Goal: Task Accomplishment & Management: Complete application form

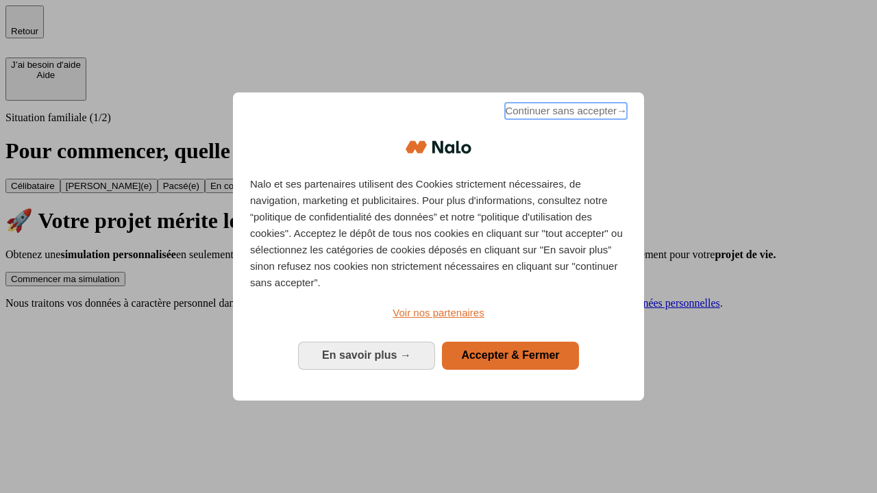
click at [565, 113] on span "Continuer sans accepter →" at bounding box center [566, 111] width 122 height 16
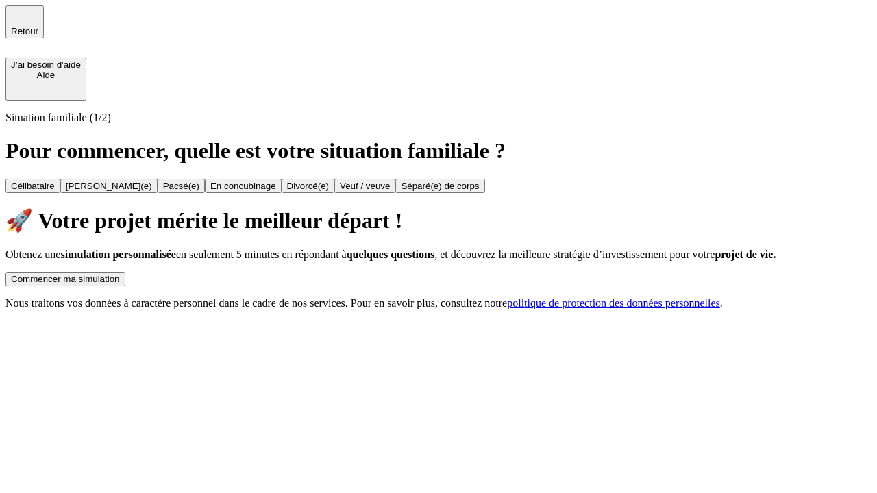
click at [120, 274] on div "Commencer ma simulation" at bounding box center [65, 279] width 109 height 10
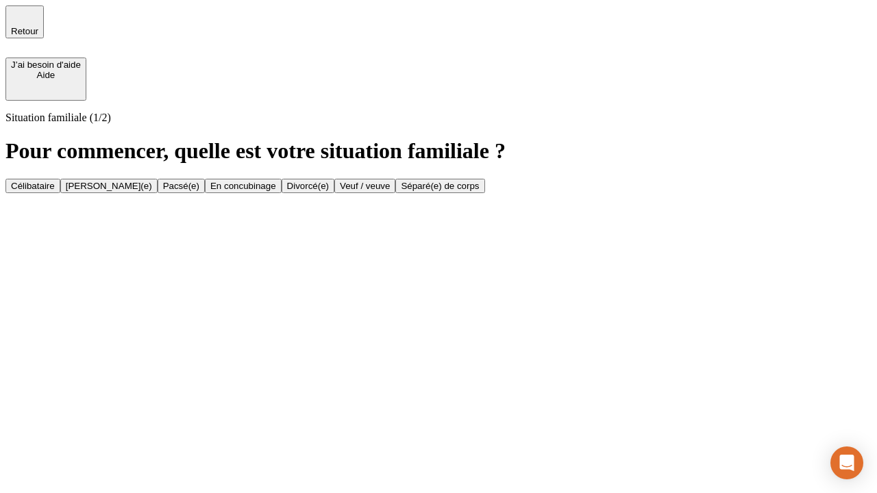
click at [276, 191] on div "En concubinage" at bounding box center [243, 186] width 66 height 10
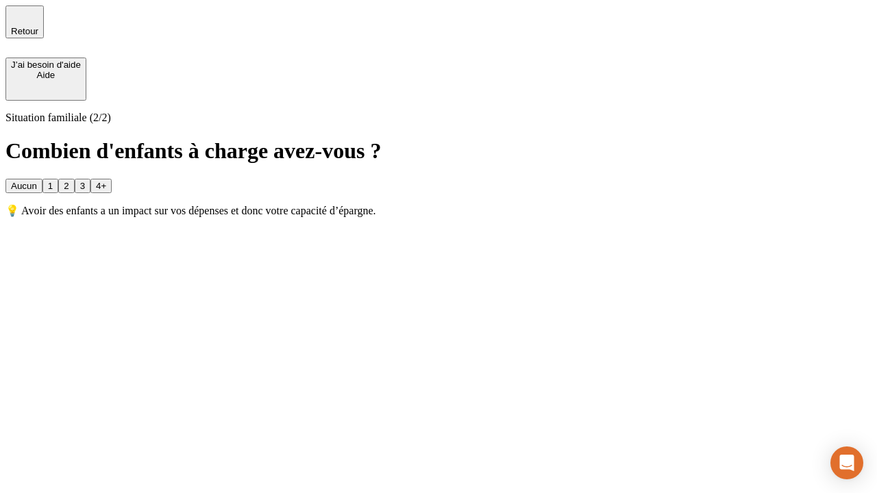
click at [69, 181] on div "2" at bounding box center [66, 186] width 5 height 10
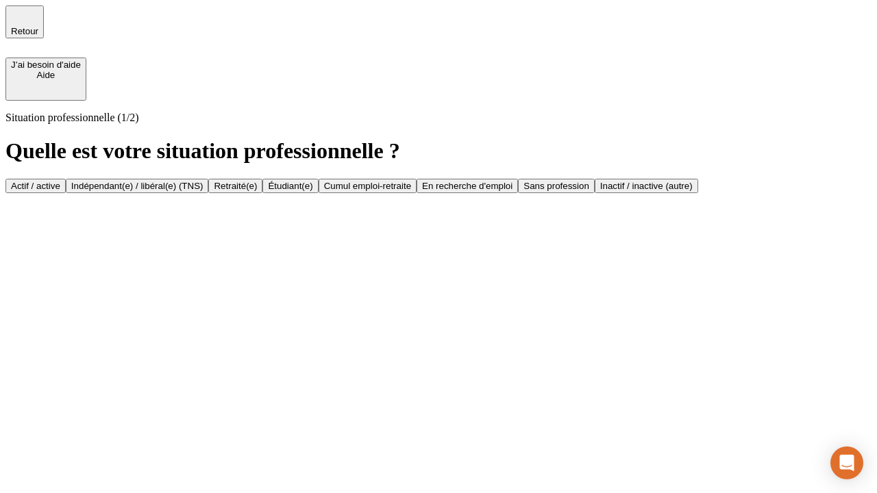
click at [204, 181] on div "Indépendant(e) / libéral(e) (TNS)" at bounding box center [137, 186] width 132 height 10
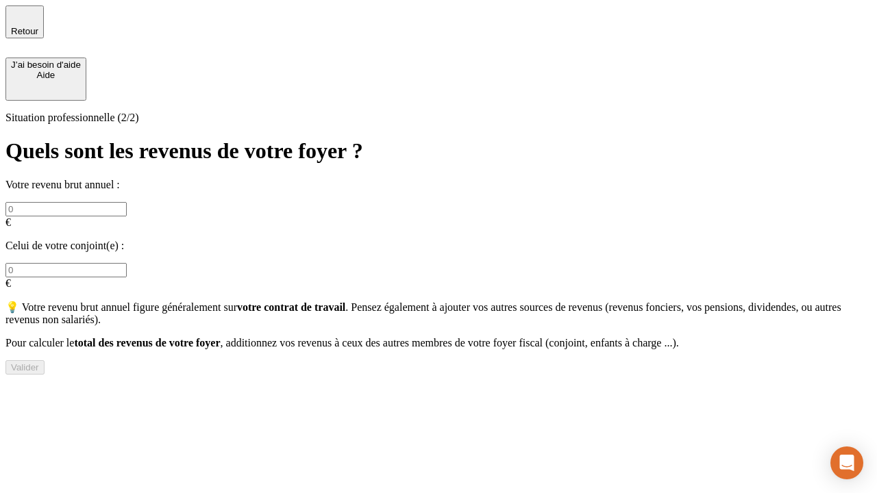
click at [127, 202] on input "text" at bounding box center [65, 209] width 121 height 14
type input "30 000"
click at [39, 365] on div "Valider" at bounding box center [25, 368] width 28 height 10
type input "0"
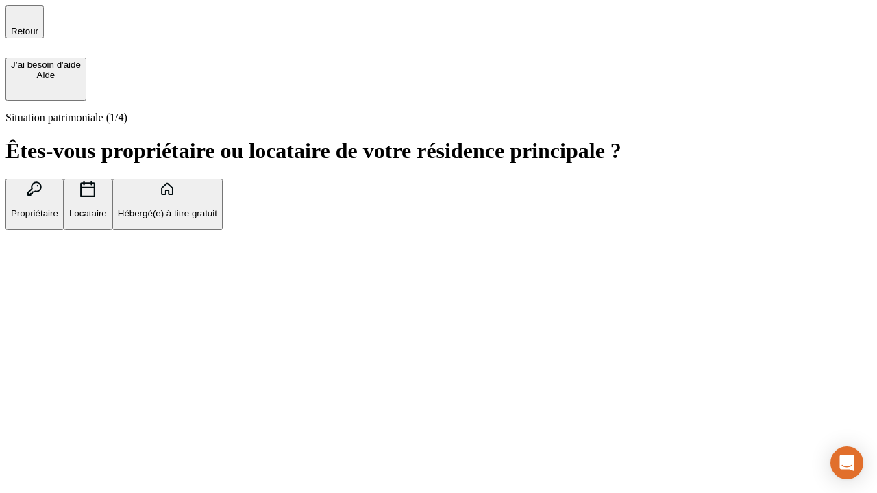
click at [107, 208] on p "Locataire" at bounding box center [88, 213] width 38 height 10
type input "1 000"
click at [107, 208] on p "Locataire" at bounding box center [88, 213] width 38 height 10
click at [39, 304] on div "Valider" at bounding box center [25, 298] width 28 height 10
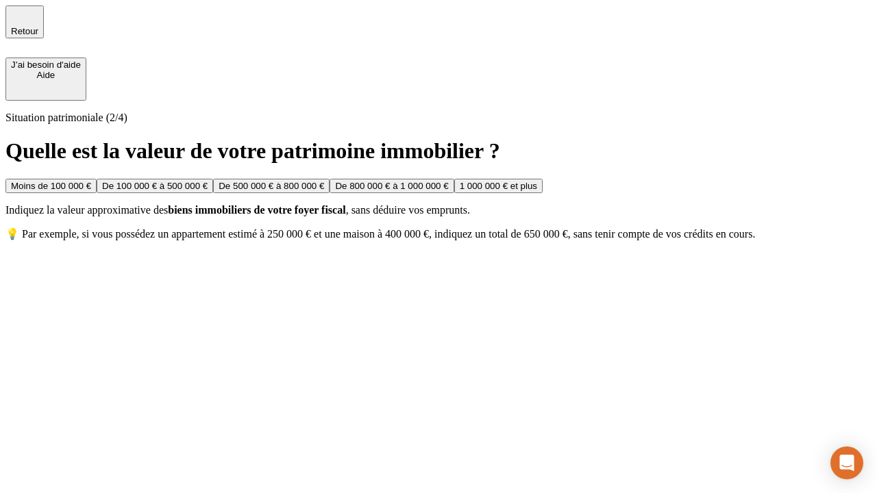
click at [91, 181] on div "Moins de 100 000 €" at bounding box center [51, 186] width 80 height 10
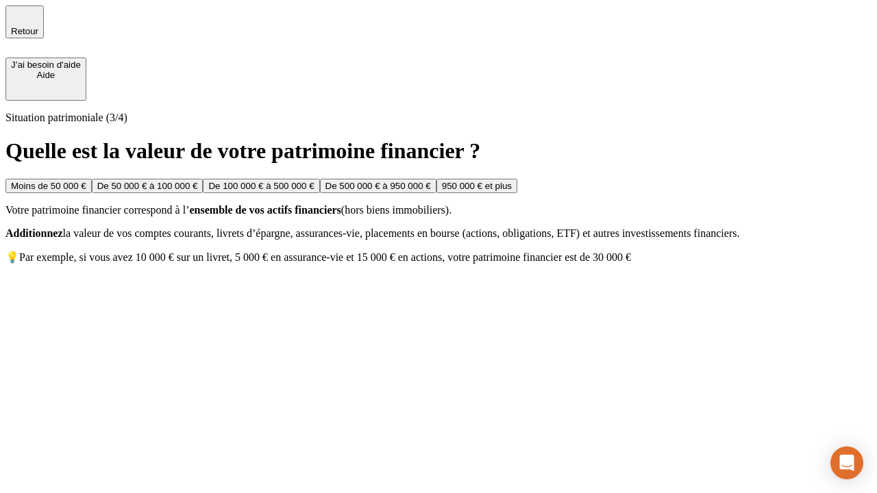
click at [86, 181] on div "Moins de 50 000 €" at bounding box center [48, 186] width 75 height 10
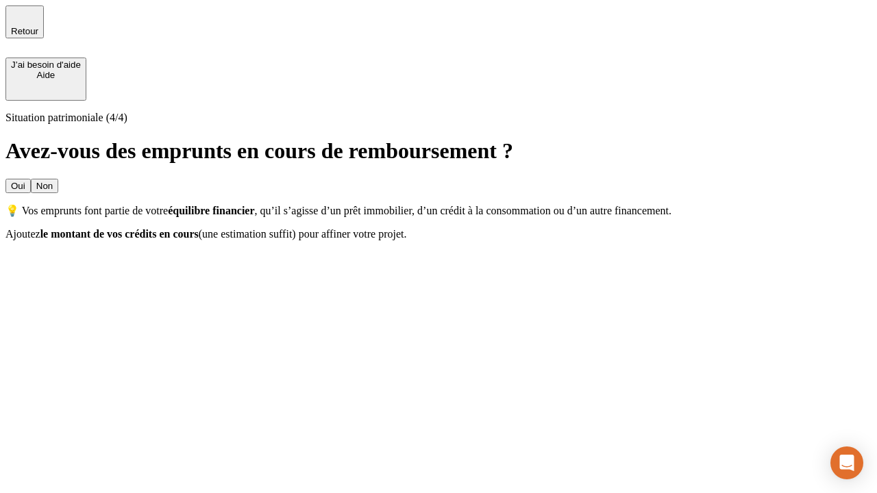
click at [53, 181] on div "Non" at bounding box center [44, 186] width 16 height 10
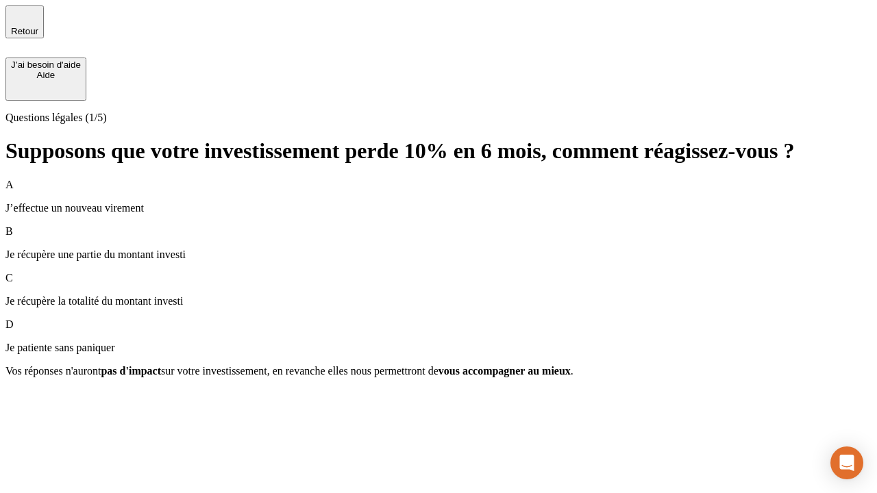
click at [439, 179] on div "A J’effectue un nouveau virement" at bounding box center [438, 197] width 866 height 36
click at [41, 401] on div "Suivant" at bounding box center [26, 396] width 30 height 10
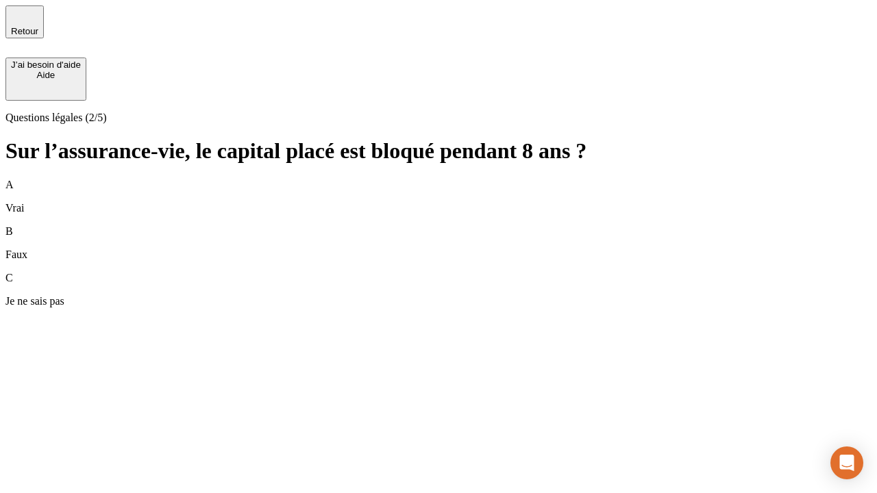
click at [439, 179] on div "A Vrai" at bounding box center [438, 197] width 866 height 36
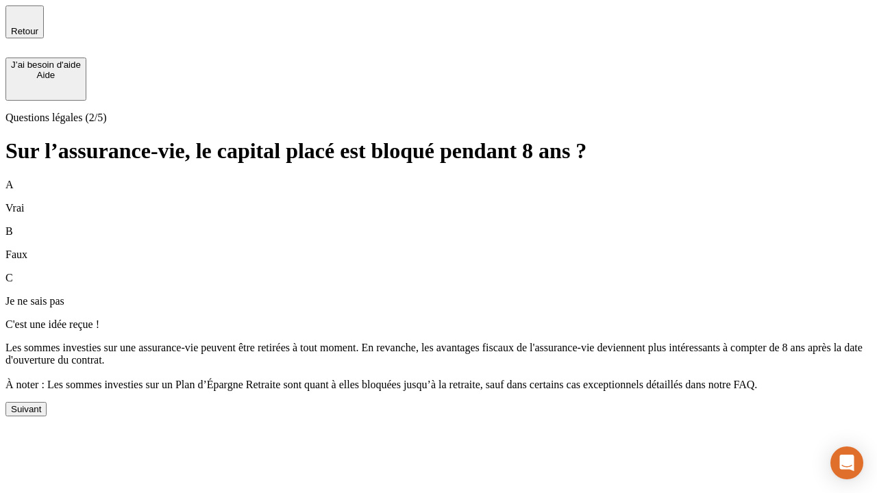
click at [41, 415] on div "Suivant" at bounding box center [26, 409] width 30 height 10
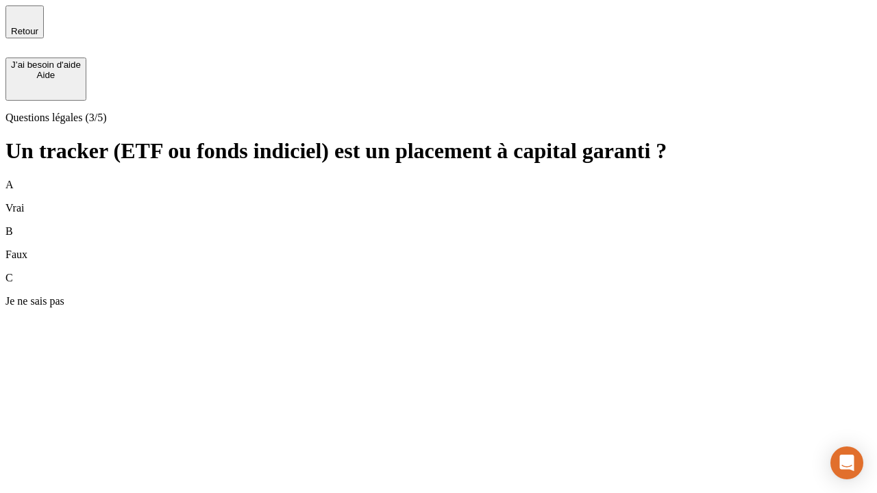
click at [439, 179] on div "A Vrai" at bounding box center [438, 197] width 866 height 36
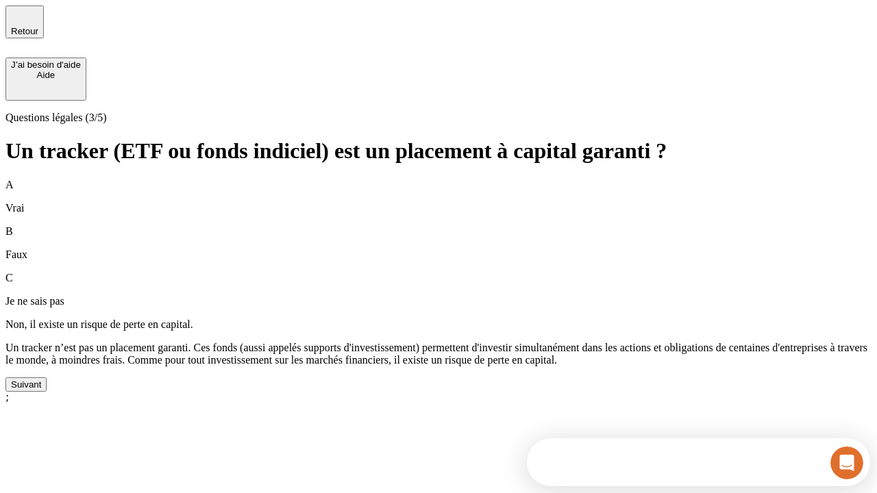
click at [41, 390] on div "Suivant" at bounding box center [26, 385] width 30 height 10
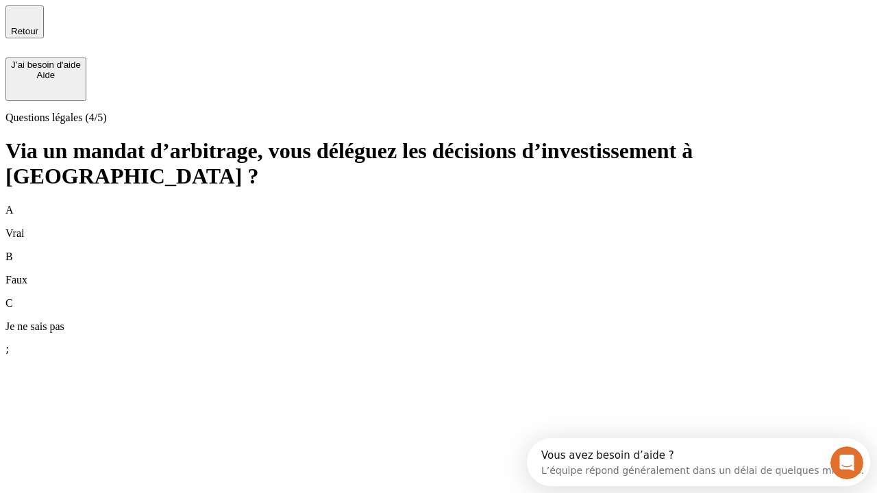
click at [439, 204] on div "A Vrai" at bounding box center [438, 222] width 866 height 36
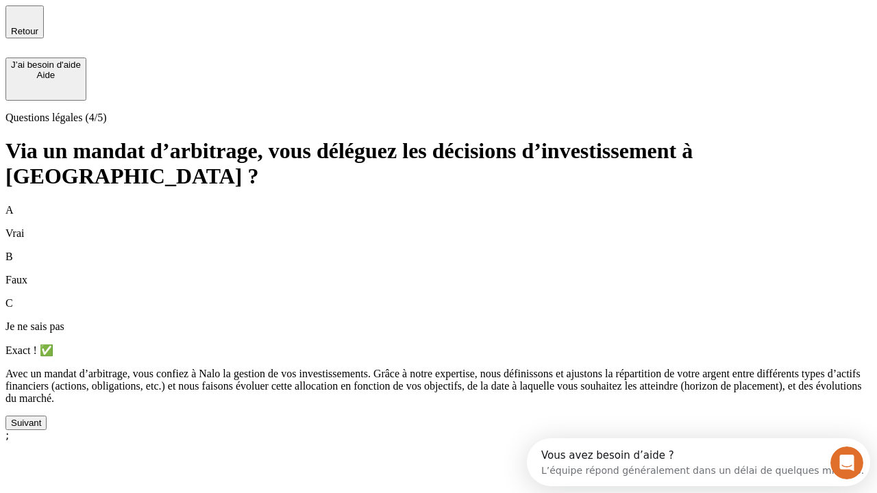
click at [41, 428] on div "Suivant" at bounding box center [26, 423] width 30 height 10
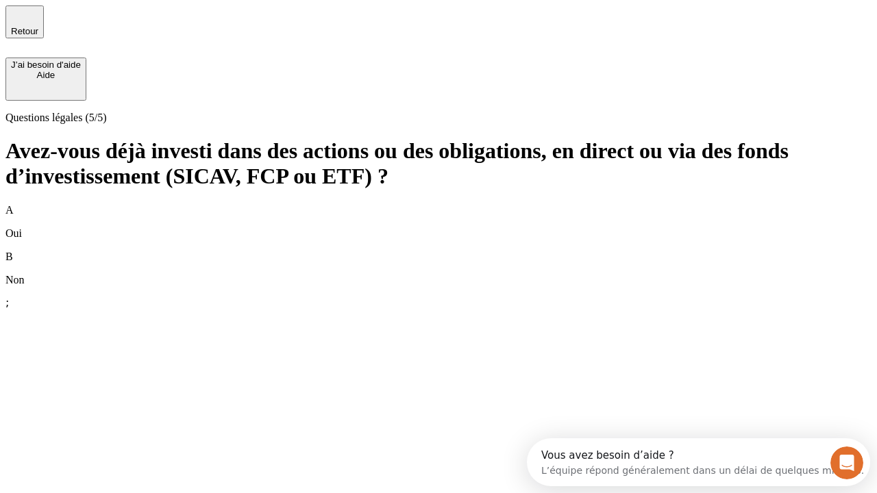
click at [439, 251] on div "B Non" at bounding box center [438, 269] width 866 height 36
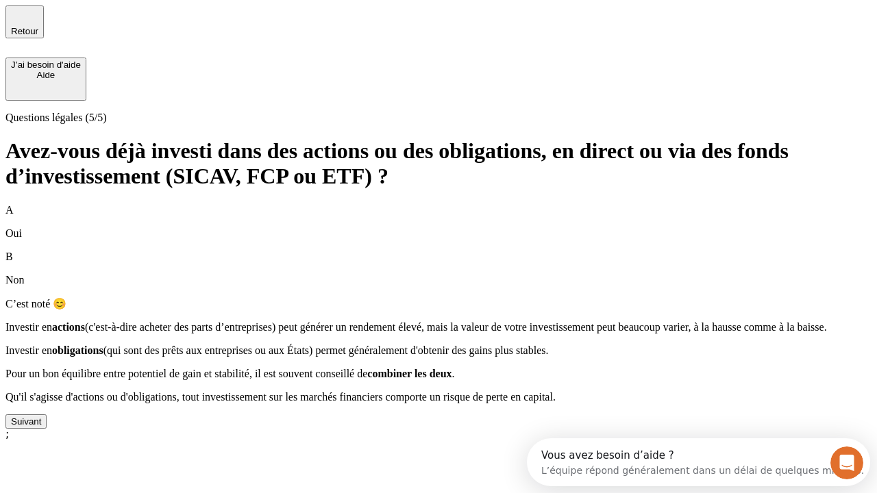
click at [41, 427] on div "Suivant" at bounding box center [26, 422] width 30 height 10
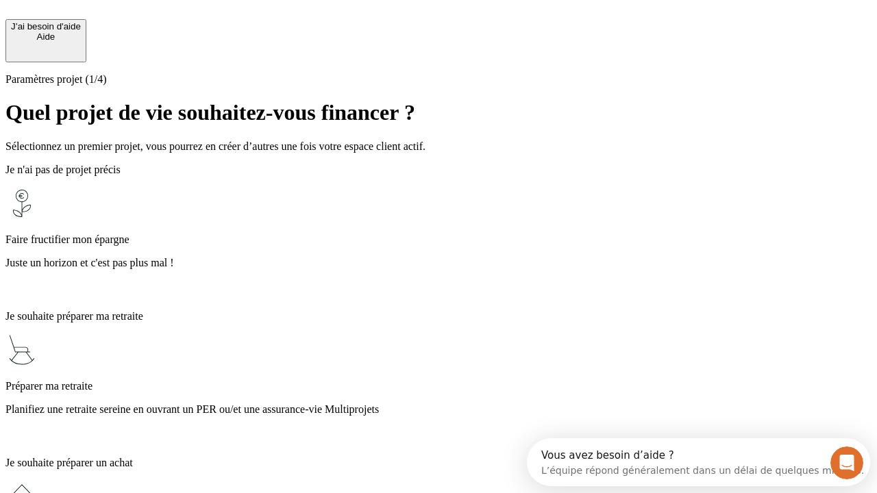
click at [439, 257] on p "Juste un horizon et c'est pas plus mal !" at bounding box center [438, 263] width 866 height 12
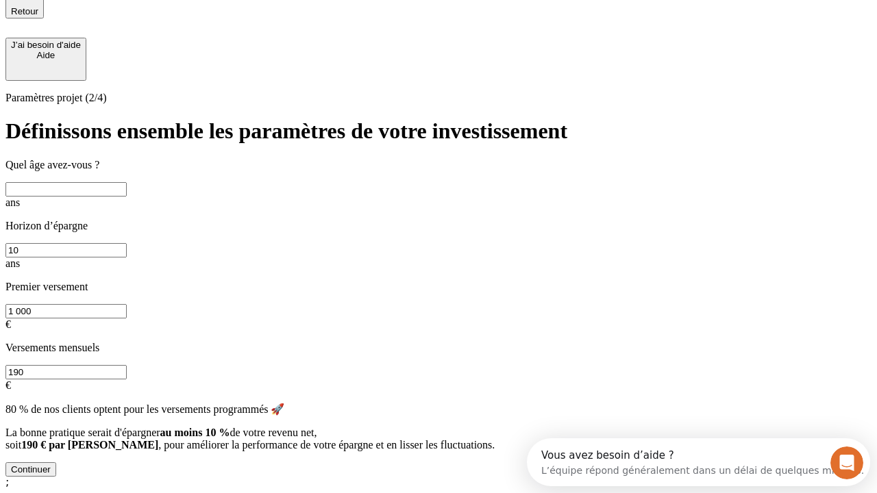
scroll to position [15, 0]
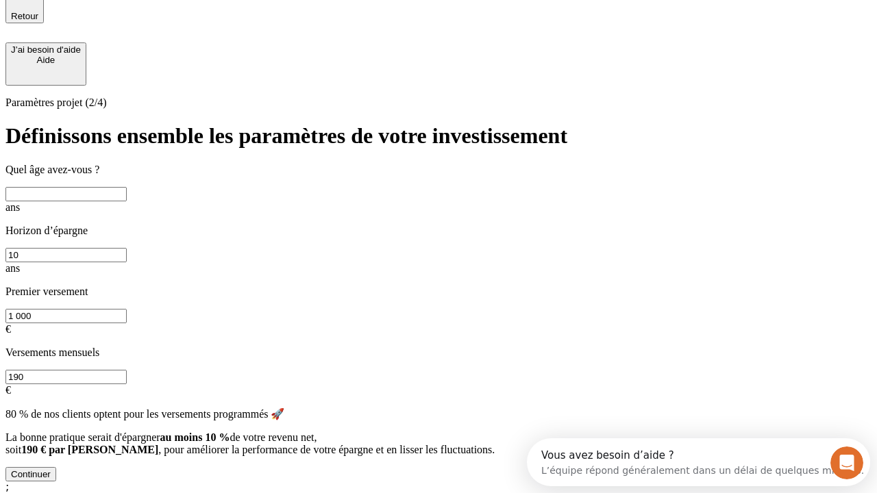
click at [127, 193] on input "text" at bounding box center [65, 194] width 121 height 14
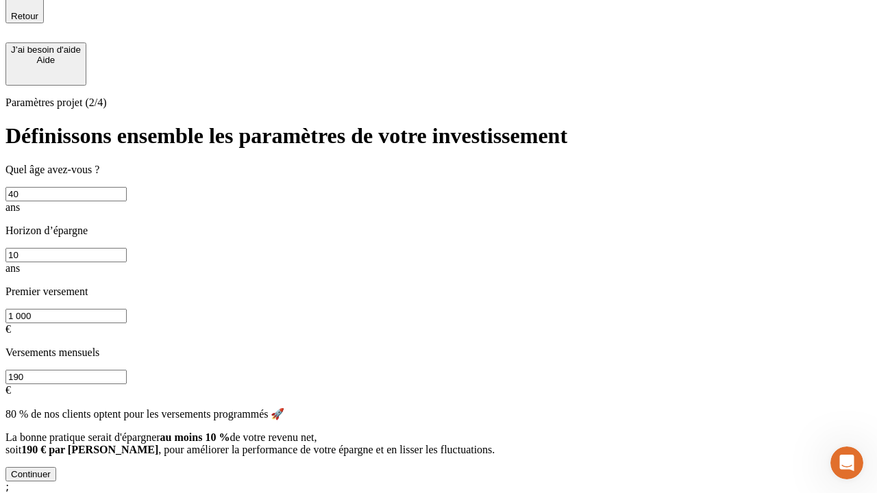
type input "40"
click at [127, 248] on input "10" at bounding box center [65, 255] width 121 height 14
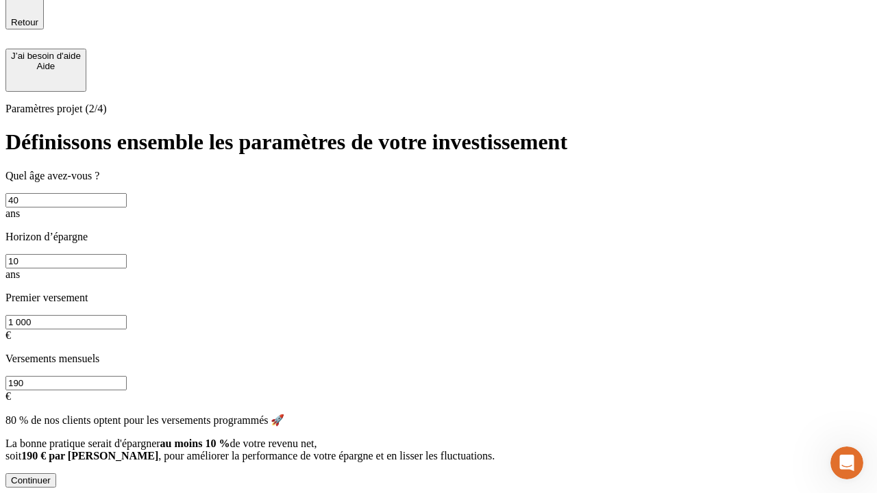
scroll to position [3, 0]
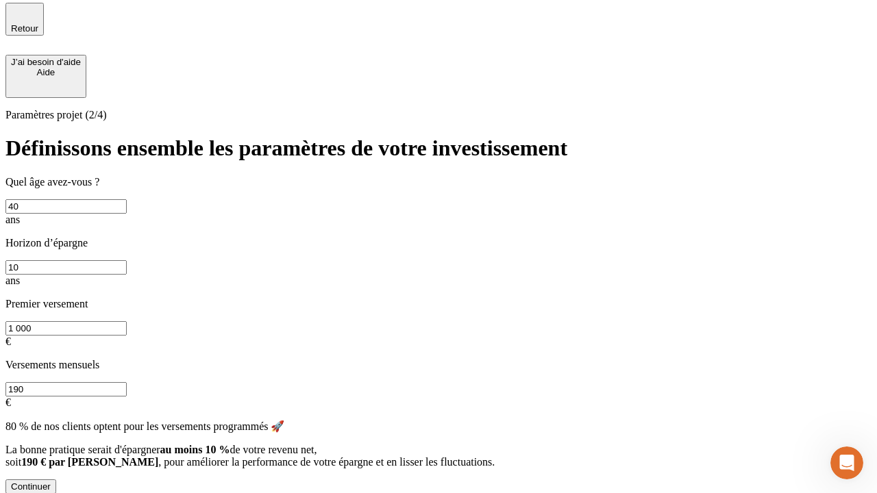
click at [127, 321] on input "1 000" at bounding box center [65, 328] width 121 height 14
type input "200 000"
click at [127, 382] on input "190" at bounding box center [65, 389] width 121 height 14
type input "640"
click at [51, 482] on div "Continuer" at bounding box center [31, 487] width 40 height 10
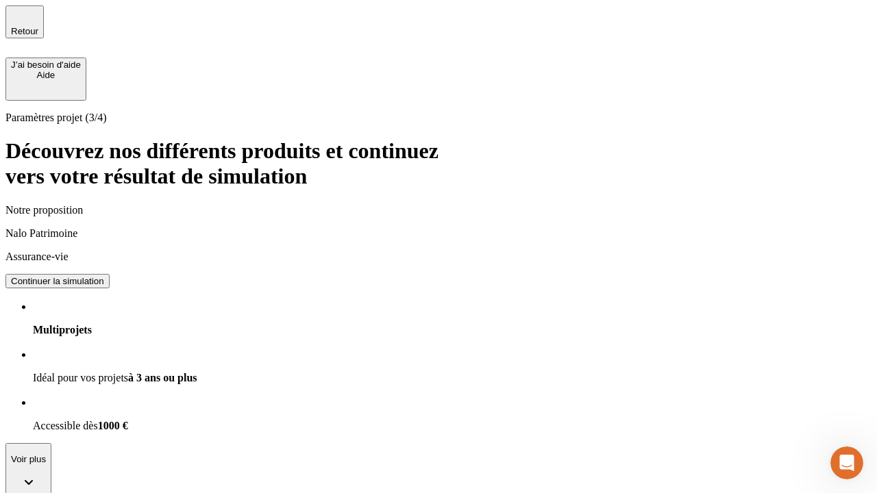
click at [104, 276] on div "Continuer la simulation" at bounding box center [57, 281] width 93 height 10
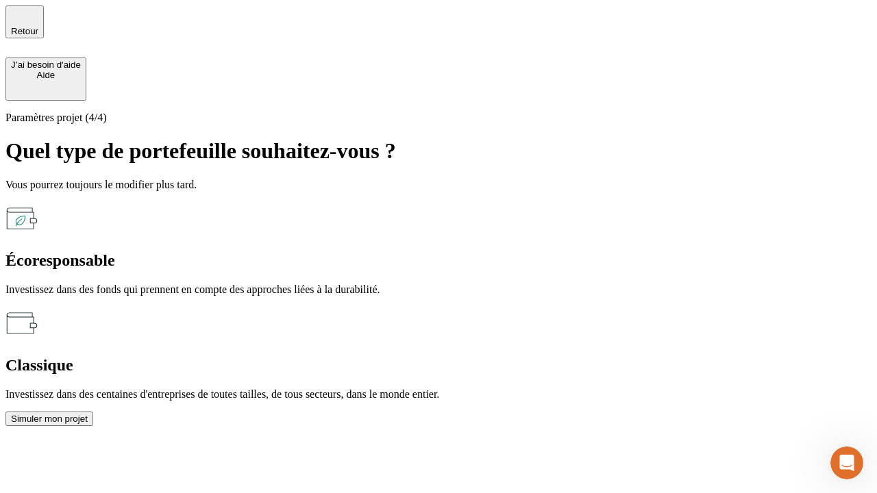
click at [289, 252] on div "Écoresponsable" at bounding box center [438, 261] width 866 height 19
click at [88, 414] on div "Simuler mon projet" at bounding box center [49, 419] width 77 height 10
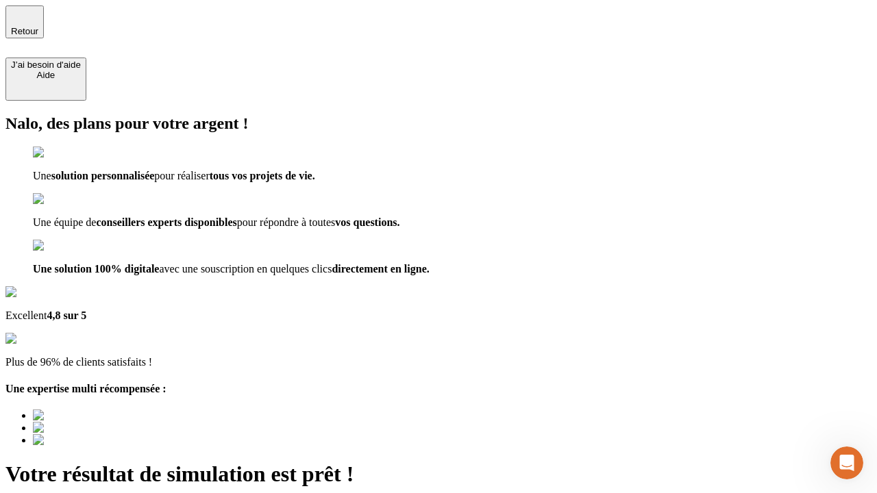
type input "[EMAIL_ADDRESS][DOMAIN_NAME]"
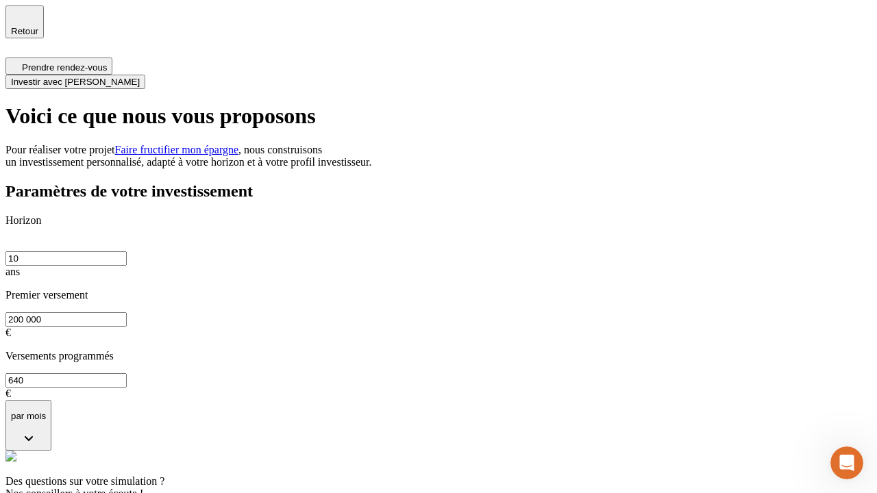
click at [140, 77] on span "Investir avec [PERSON_NAME]" at bounding box center [75, 82] width 129 height 10
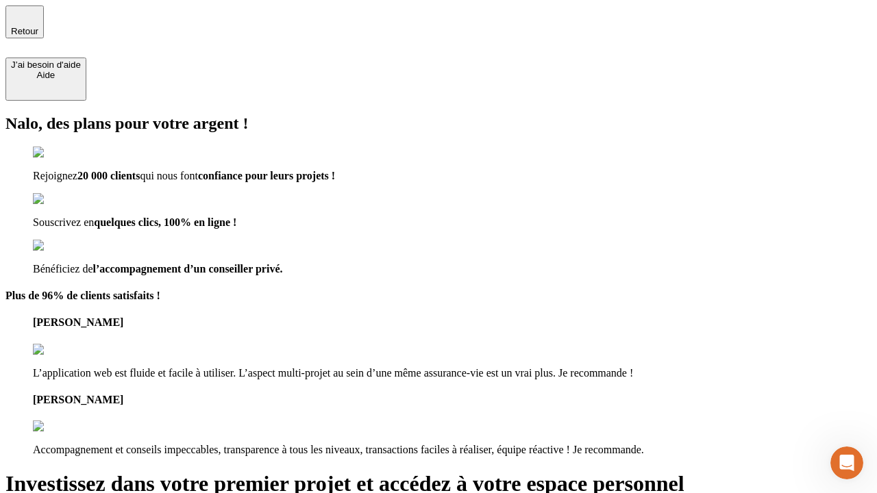
type input "[EMAIL_ADDRESS][DOMAIN_NAME]"
